Goal: Find specific page/section: Find specific page/section

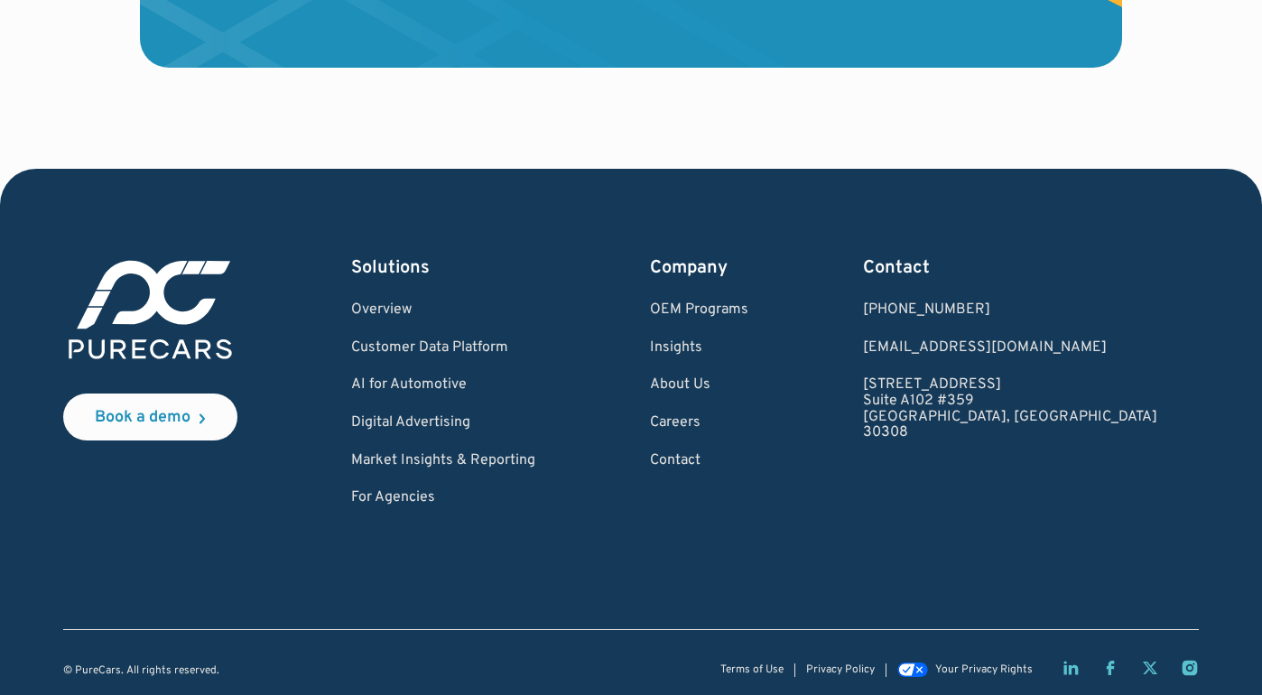
scroll to position [5413, 0]
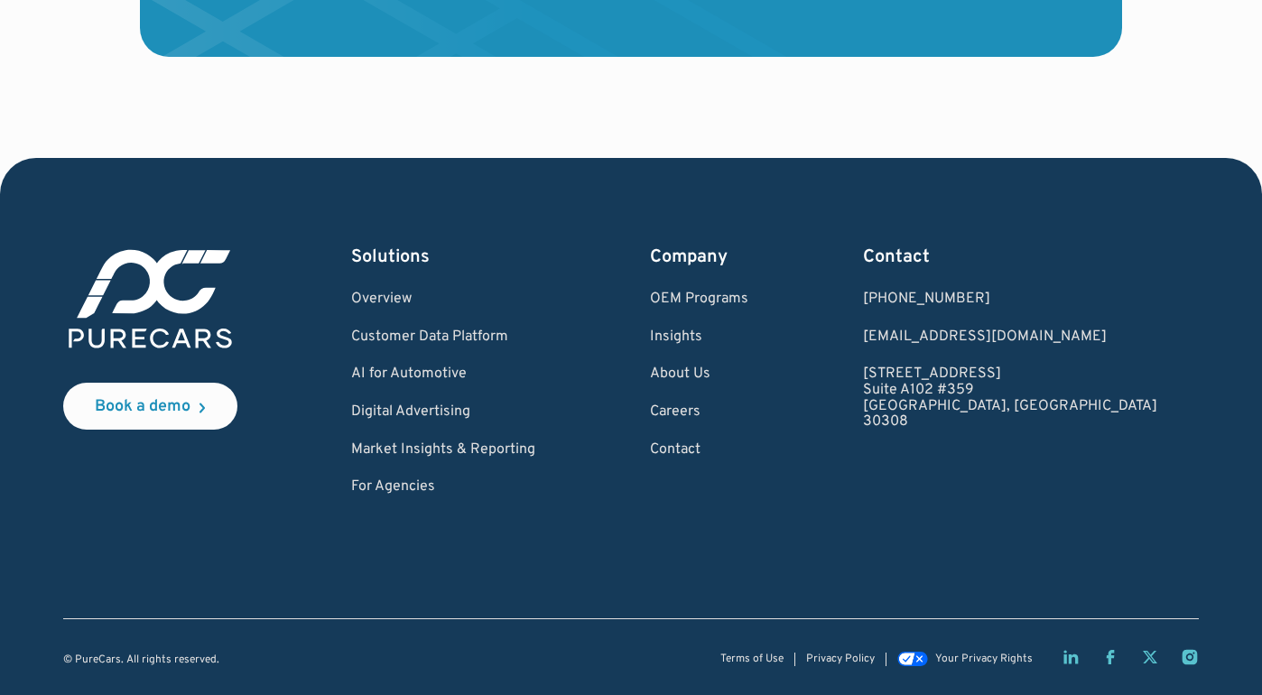
click at [903, 468] on div "Book a demo Solutions Overview Customer Data Platform AI for Automotive Digital…" at bounding box center [631, 370] width 1136 height 251
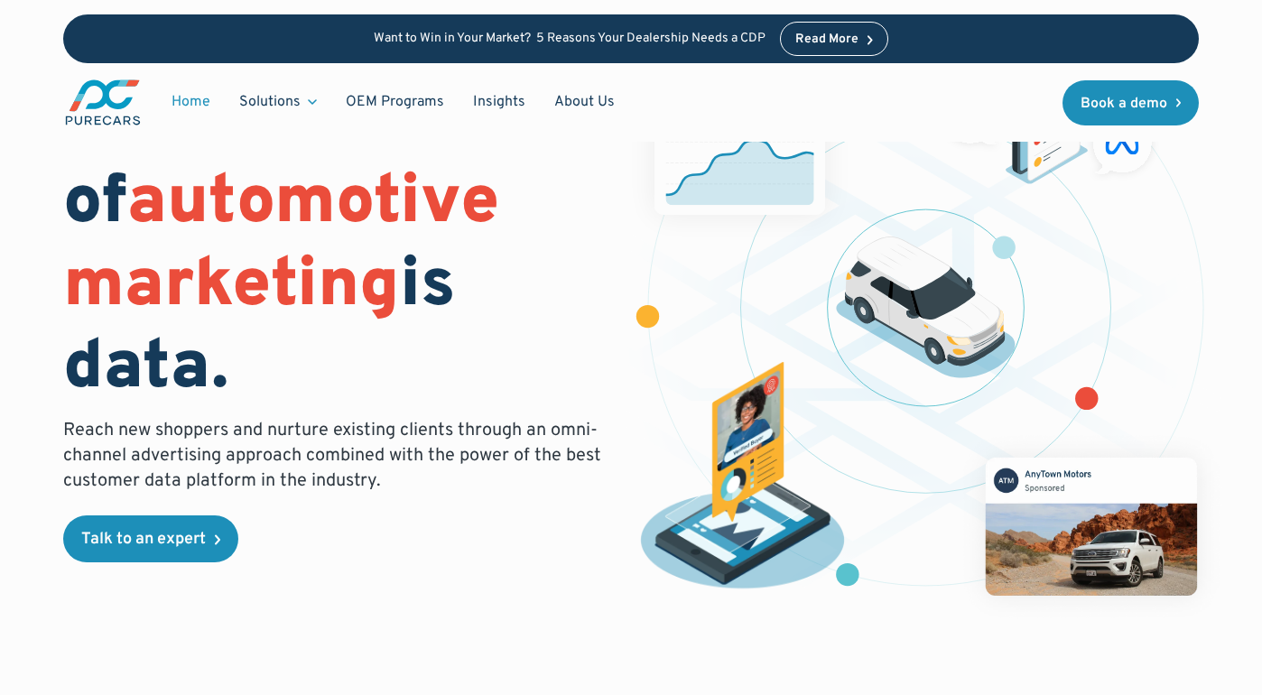
scroll to position [0, 0]
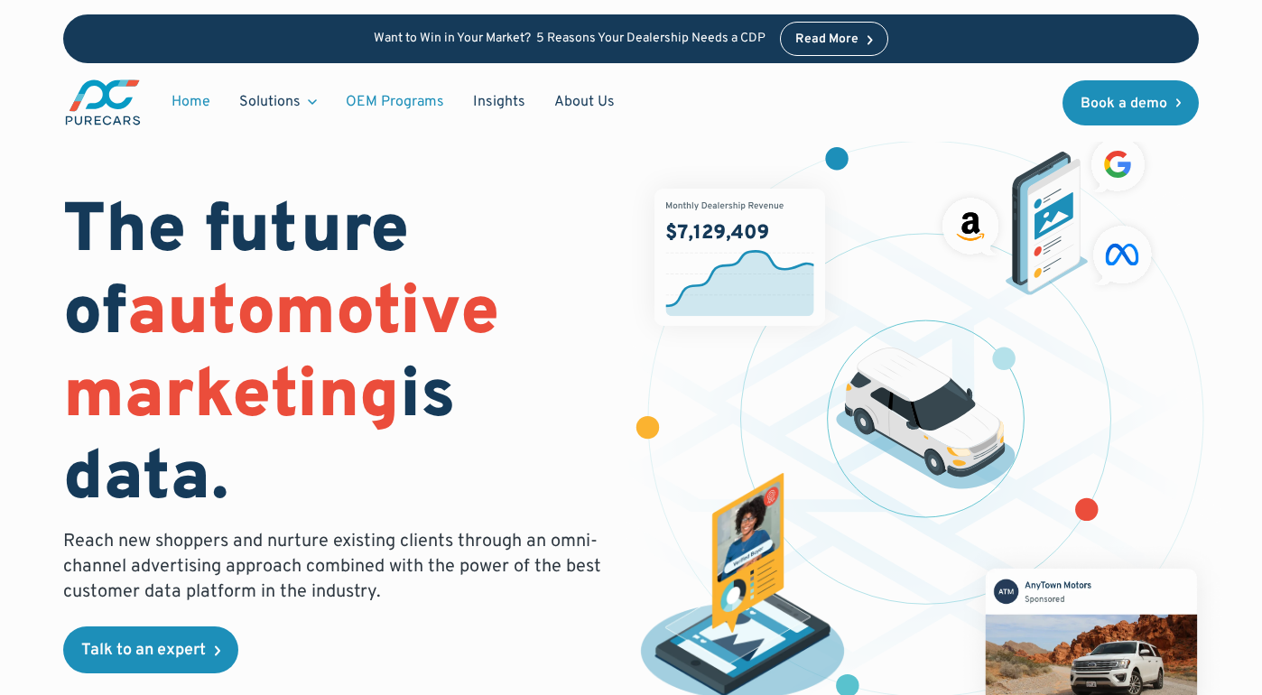
click at [424, 106] on link "OEM Programs" at bounding box center [394, 102] width 127 height 34
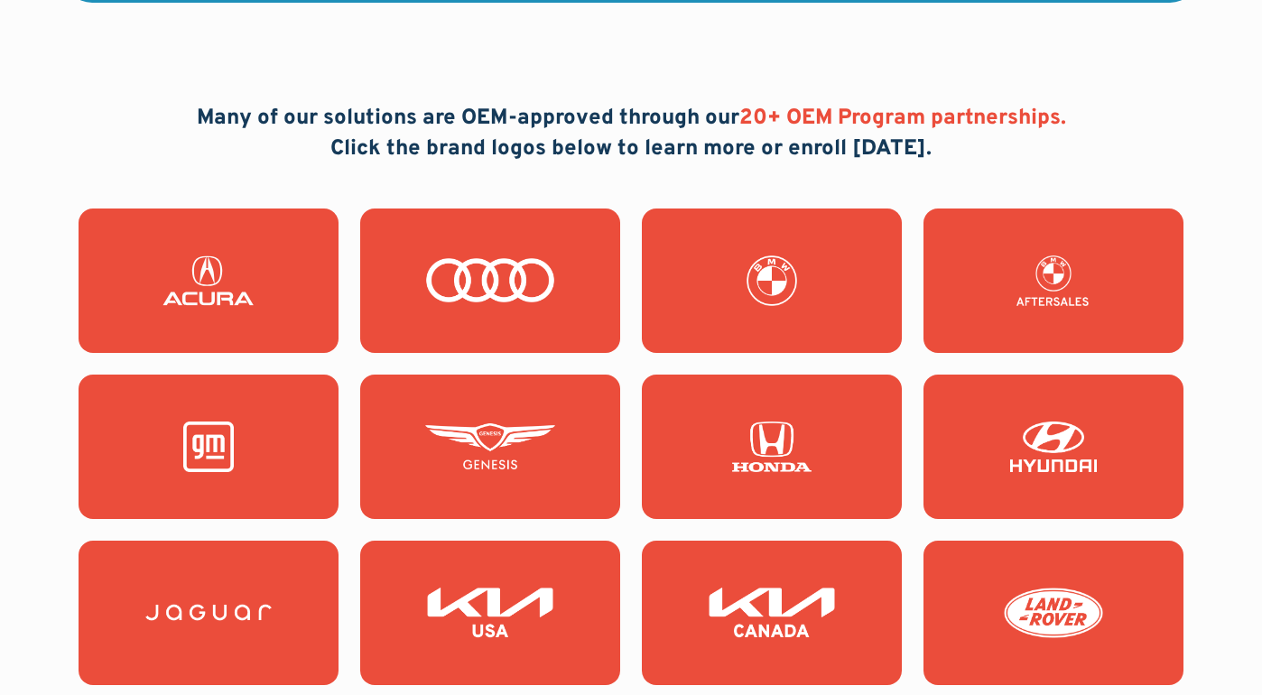
scroll to position [1621, 0]
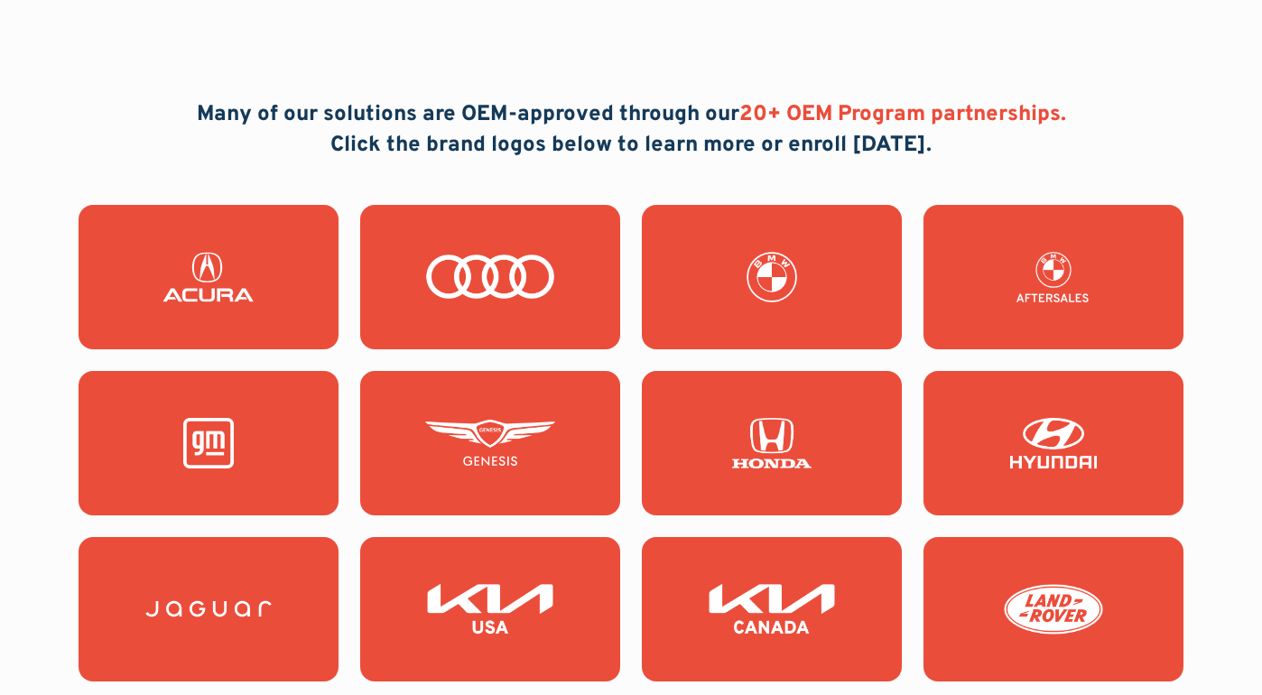
click at [553, 267] on img at bounding box center [490, 277] width 130 height 51
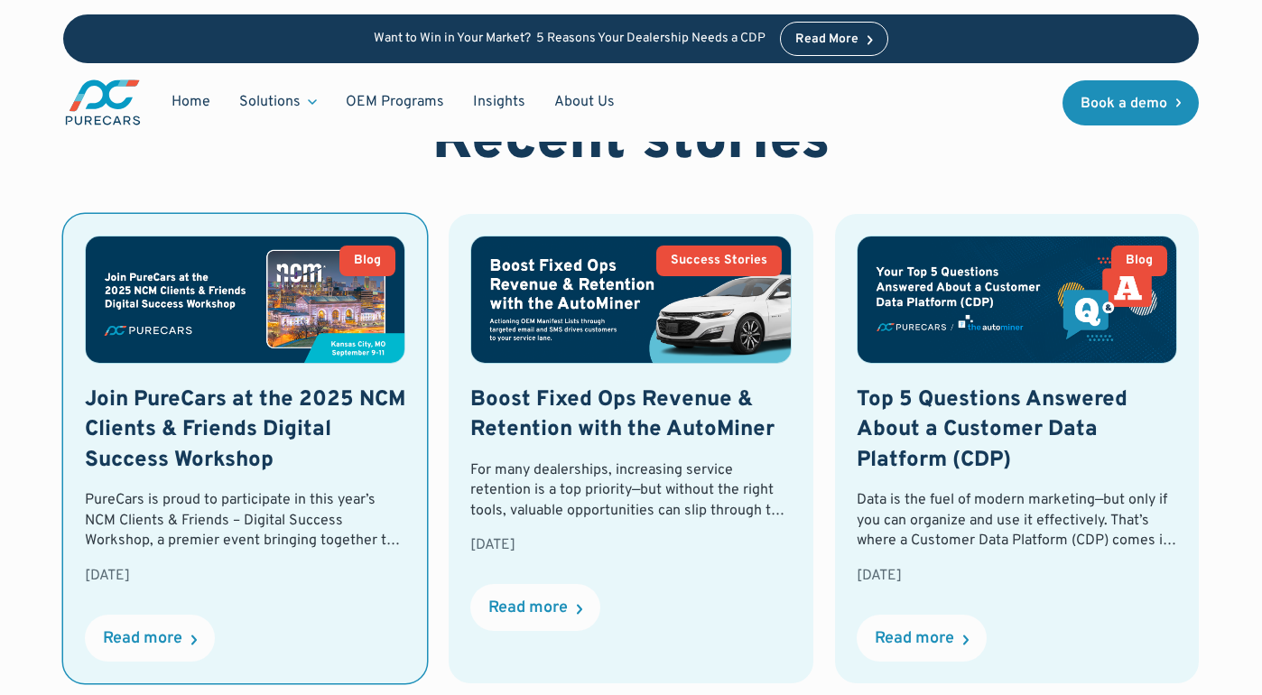
scroll to position [4377, 0]
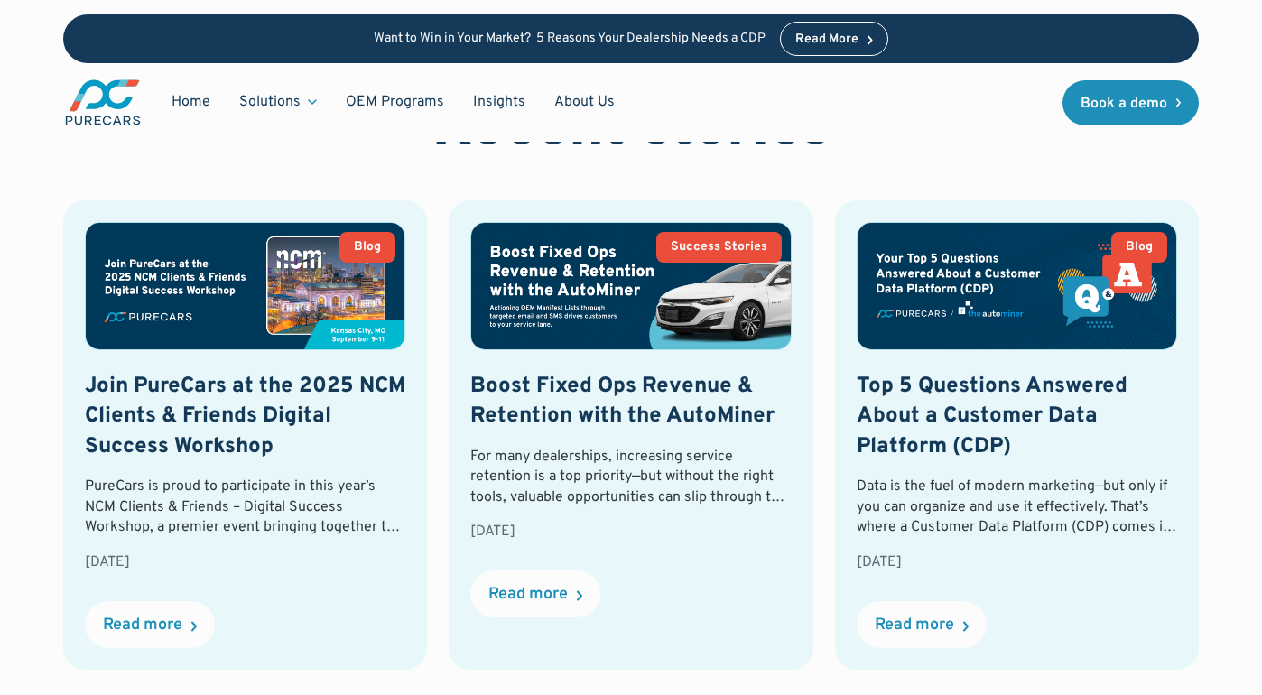
click at [74, 102] on img "main" at bounding box center [102, 103] width 79 height 50
